Goal: Information Seeking & Learning: Understand process/instructions

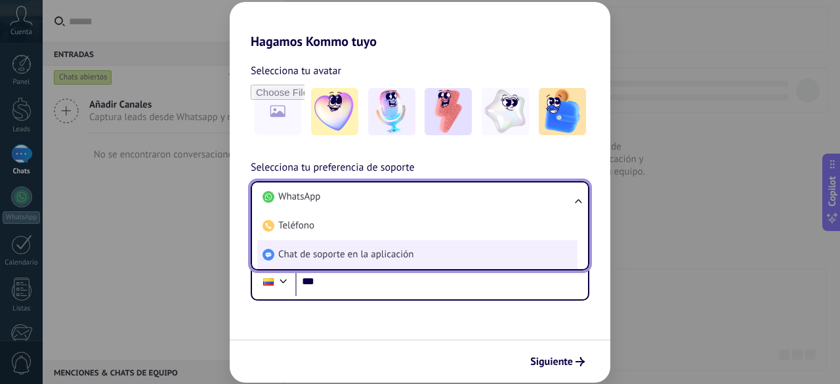
click at [423, 247] on li "Chat de soporte en la aplicación" at bounding box center [417, 254] width 320 height 29
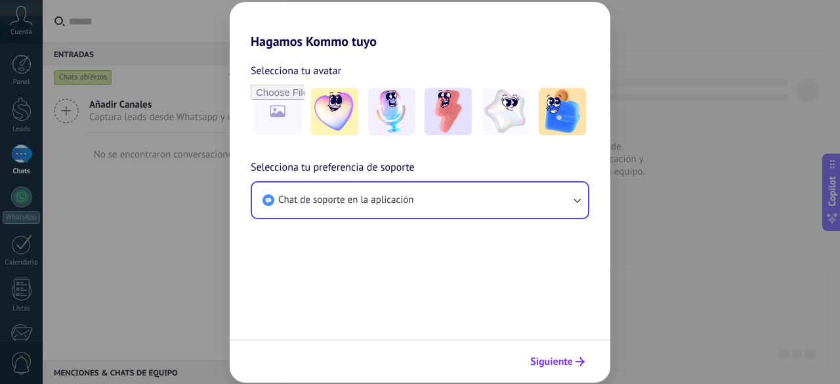
click at [552, 360] on span "Siguiente" at bounding box center [552, 361] width 43 height 9
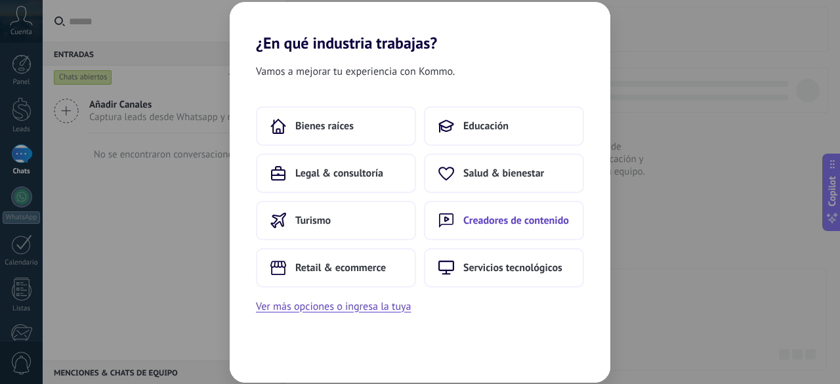
click at [515, 235] on button "Creadores de contenido" at bounding box center [504, 220] width 160 height 39
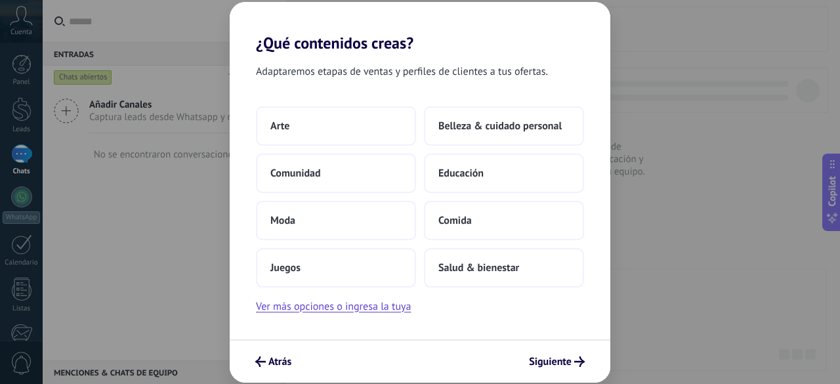
click at [515, 235] on button "Comida" at bounding box center [504, 220] width 160 height 39
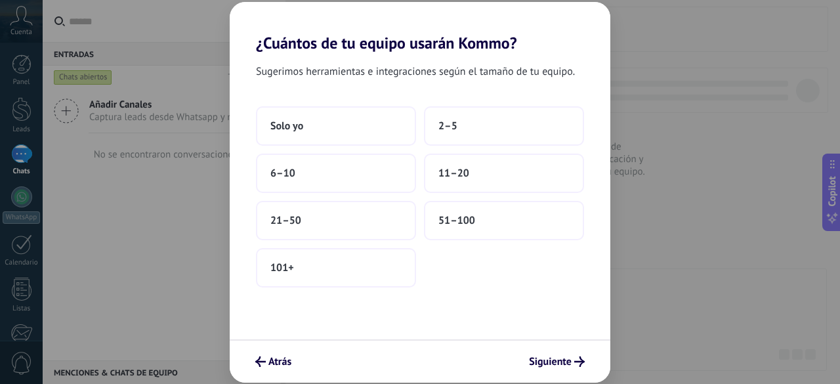
click at [515, 233] on button "51–100" at bounding box center [504, 220] width 160 height 39
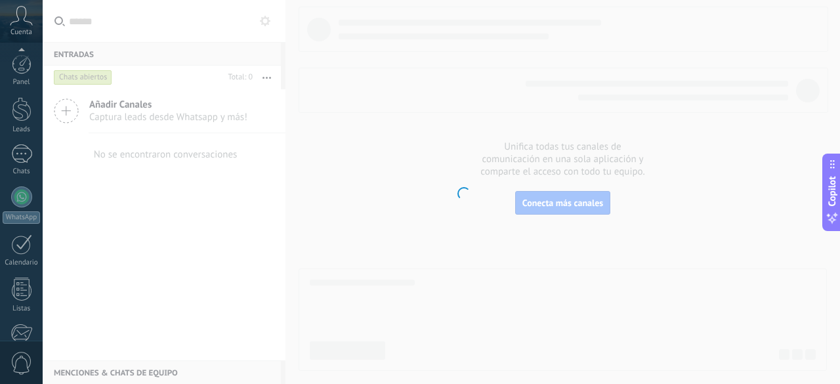
scroll to position [162, 0]
